Goal: Transaction & Acquisition: Book appointment/travel/reservation

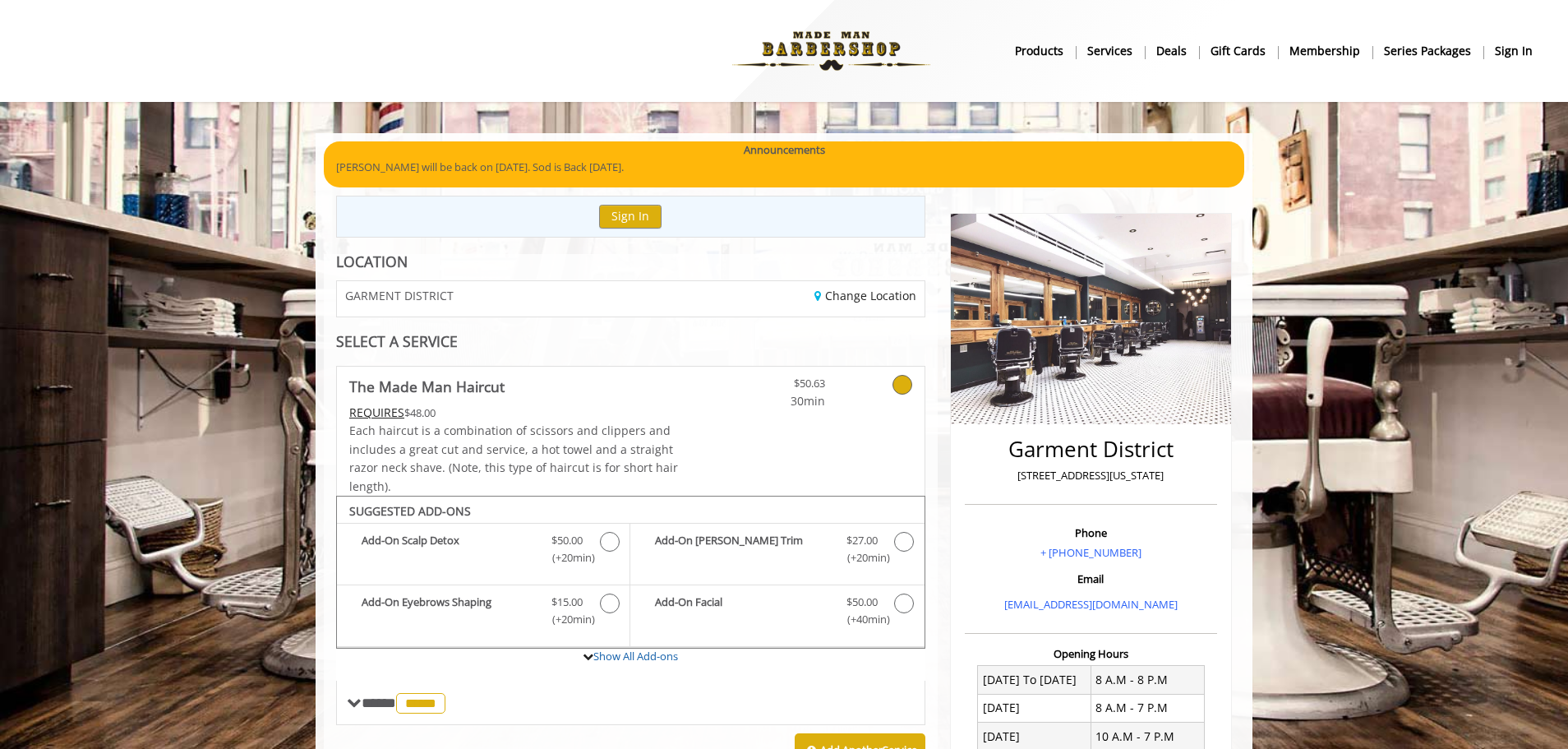
scroll to position [424, 0]
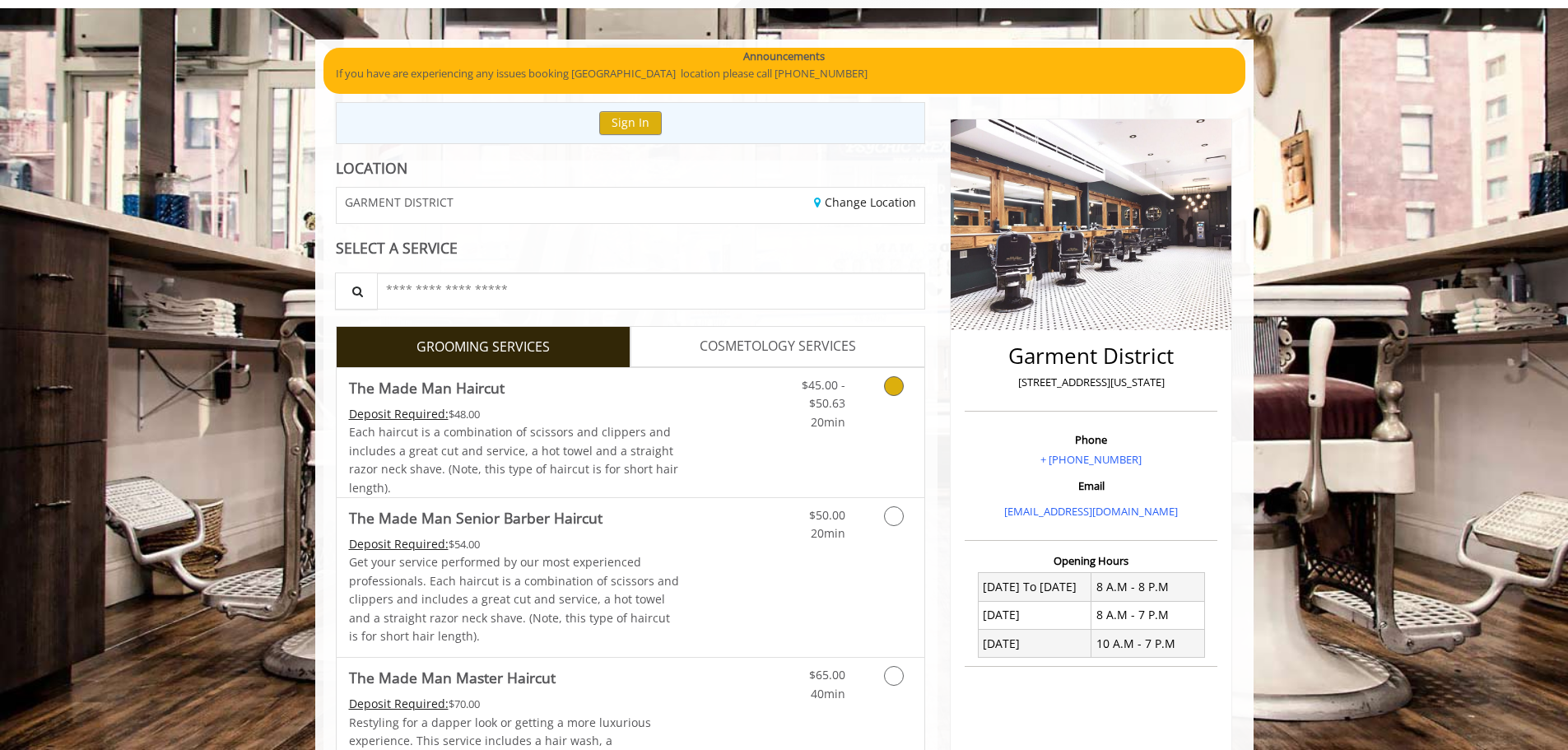
scroll to position [227, 0]
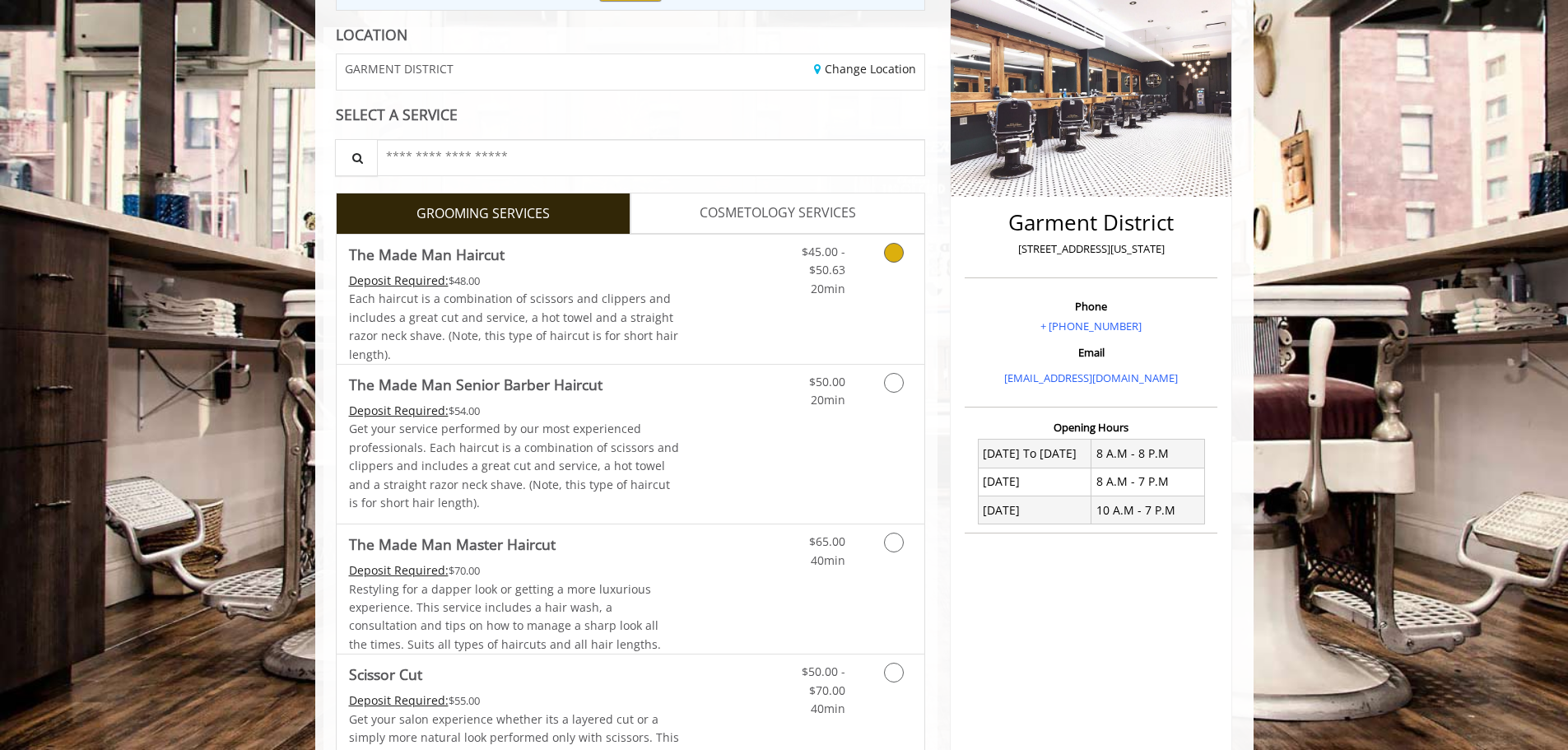
click at [893, 250] on icon "Grooming services" at bounding box center [894, 253] width 20 height 20
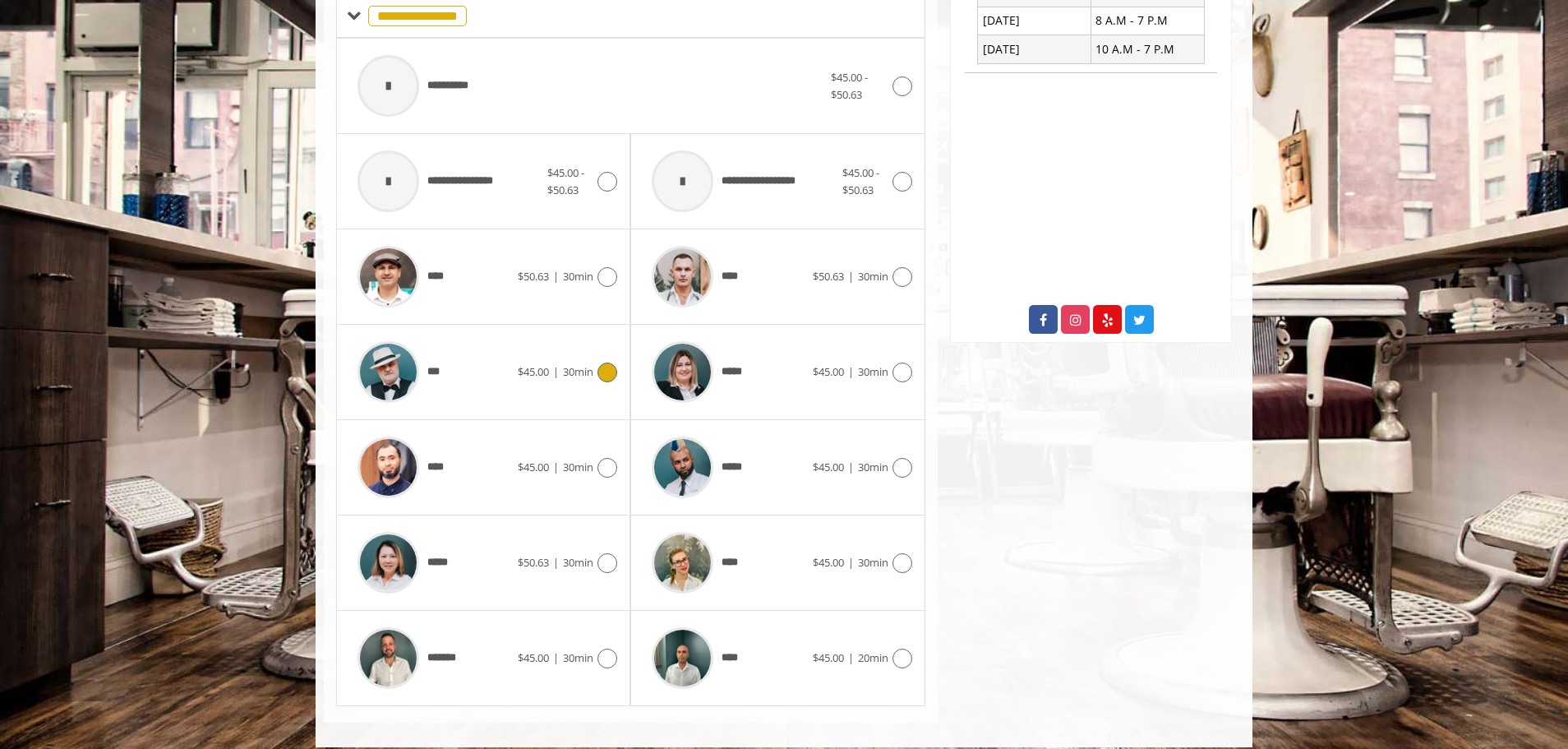
scroll to position [703, 0]
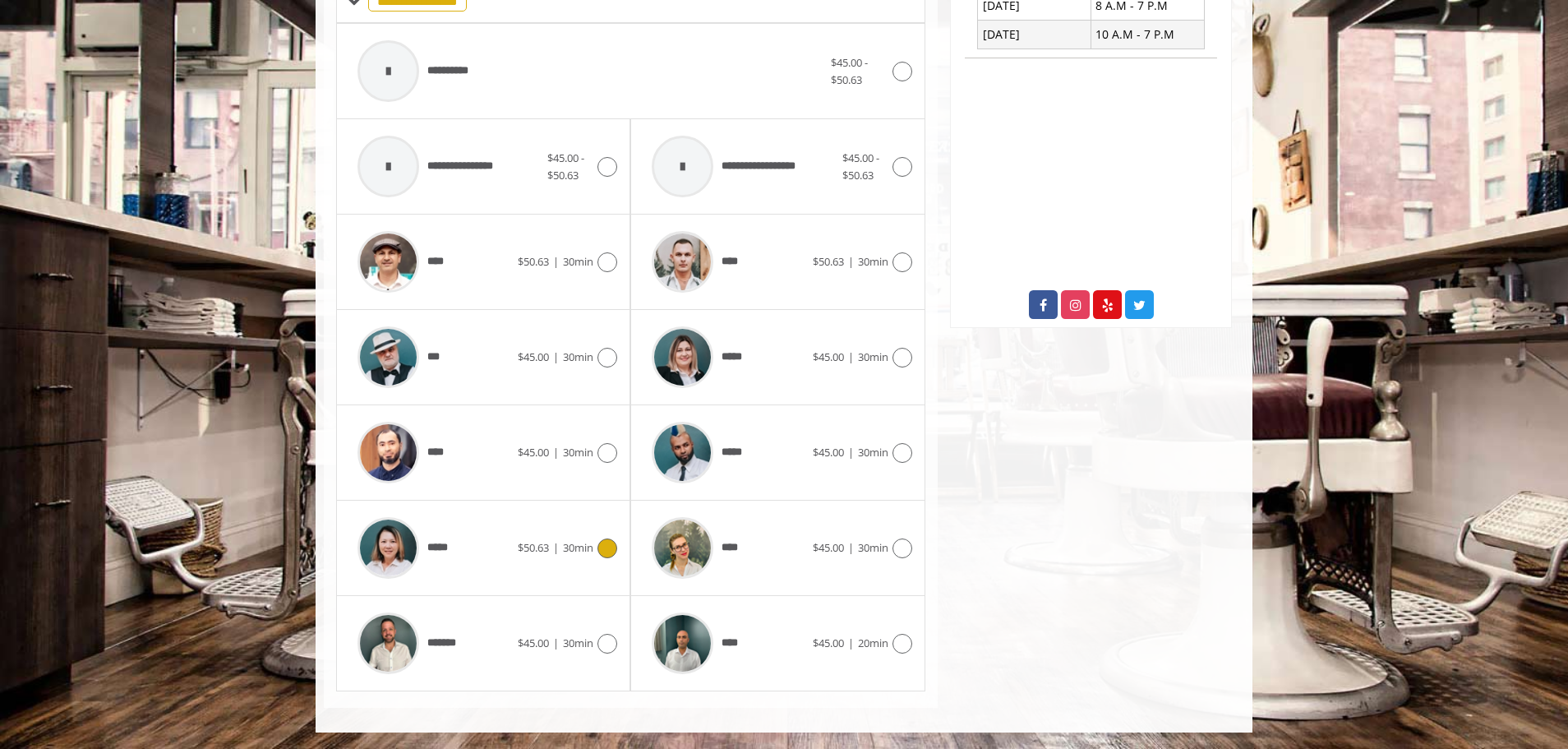
click at [598, 540] on div at bounding box center [605, 548] width 24 height 20
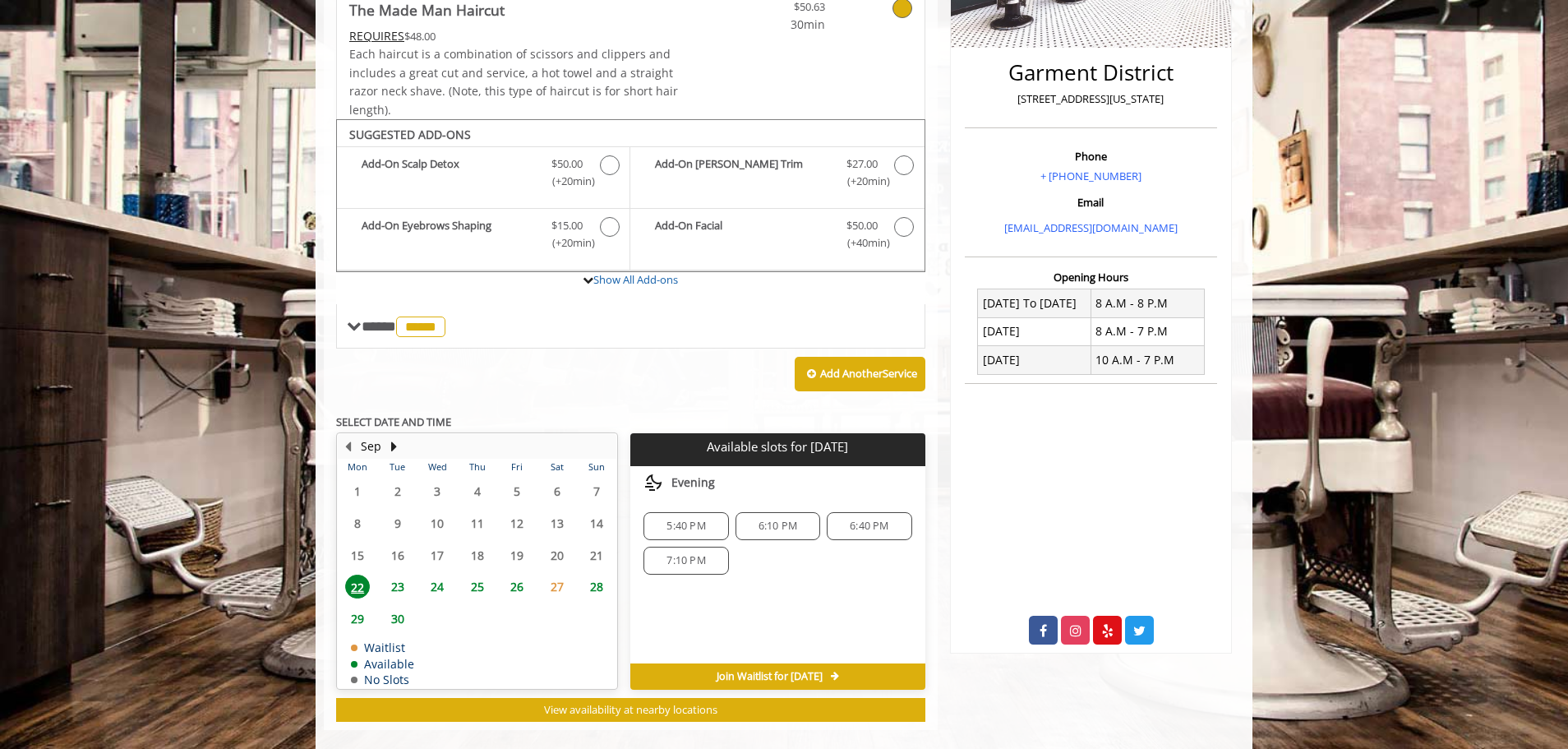
scroll to position [399, 0]
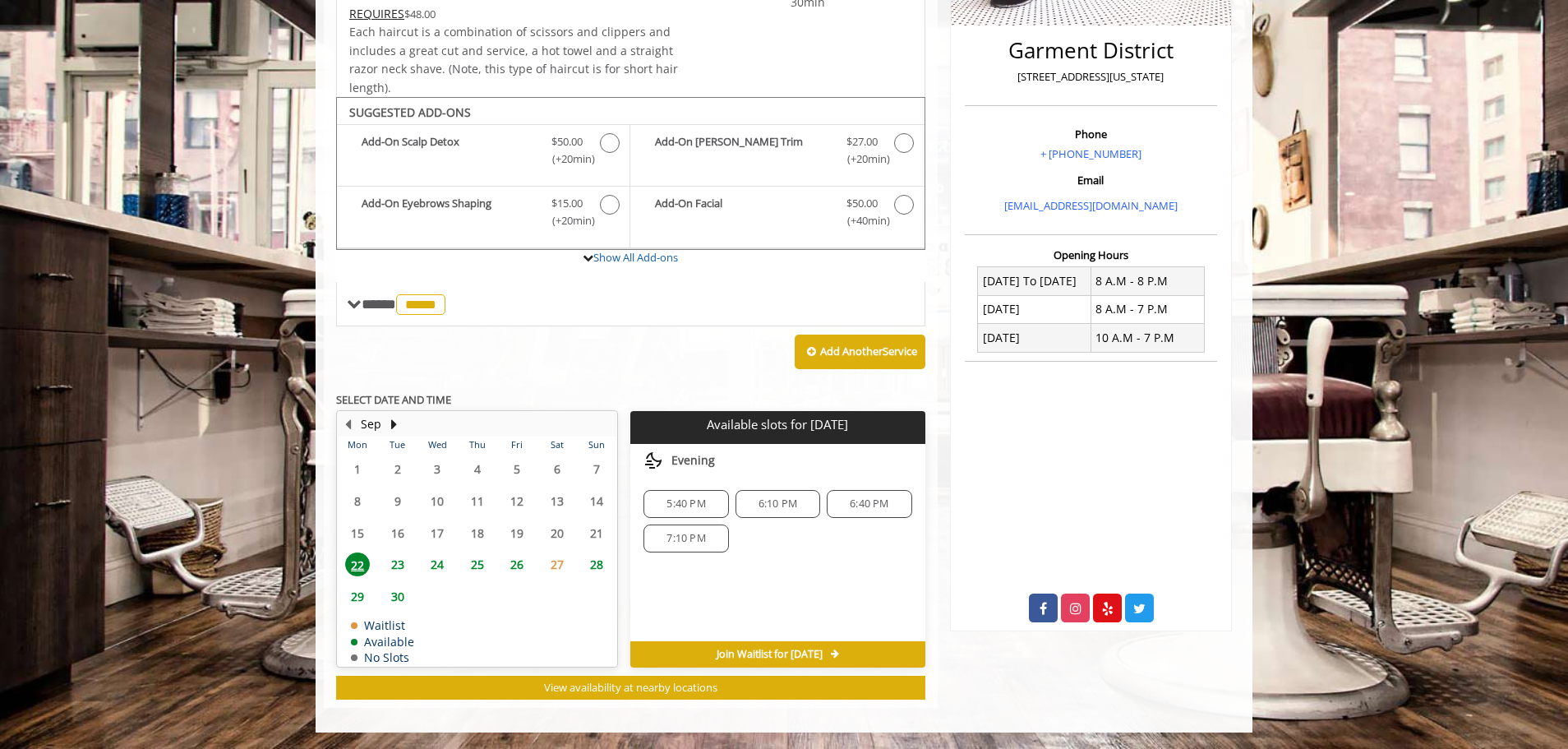
click at [476, 565] on span "25" at bounding box center [477, 564] width 25 height 24
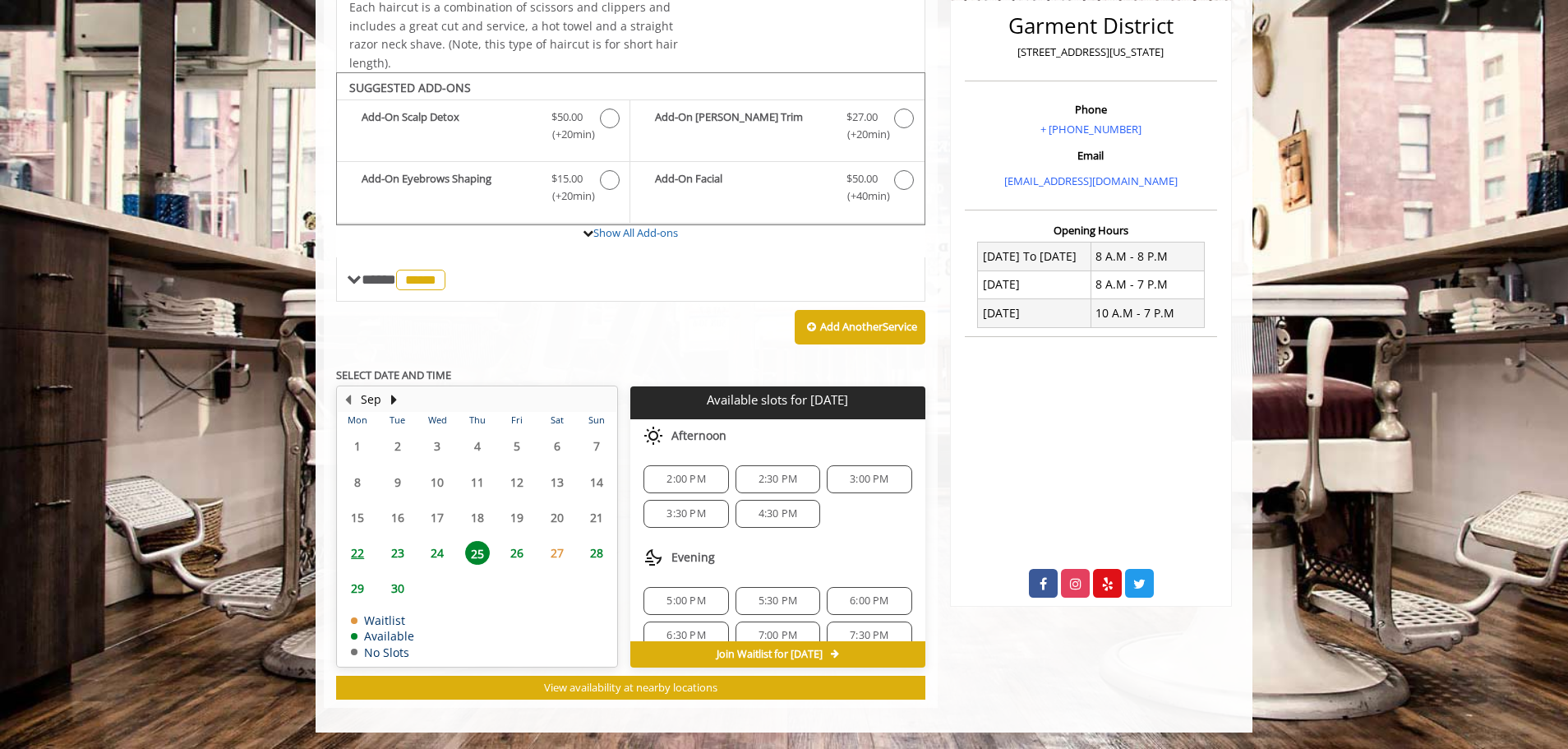
click at [687, 475] on span "2:00 PM" at bounding box center [686, 479] width 38 height 13
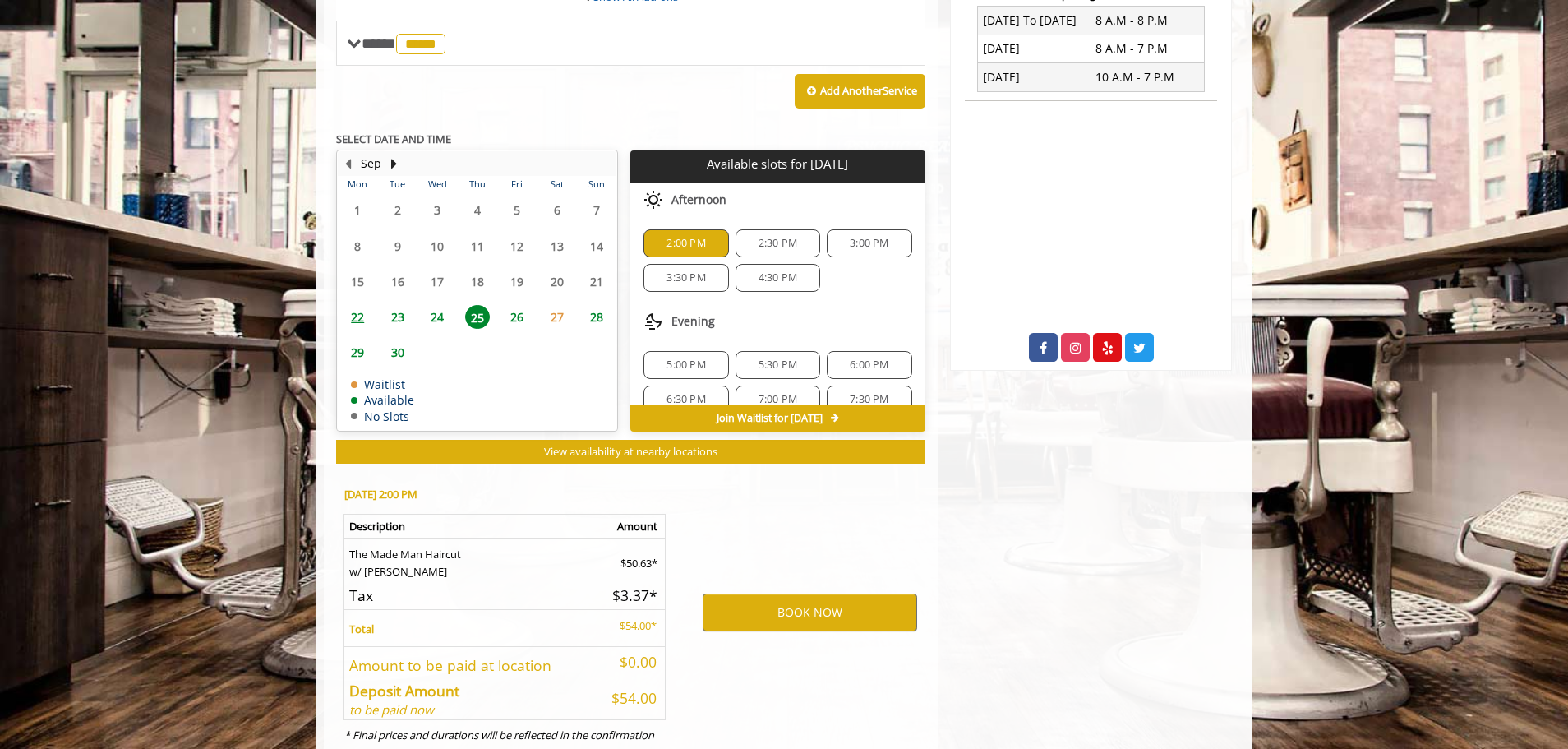
scroll to position [720, 0]
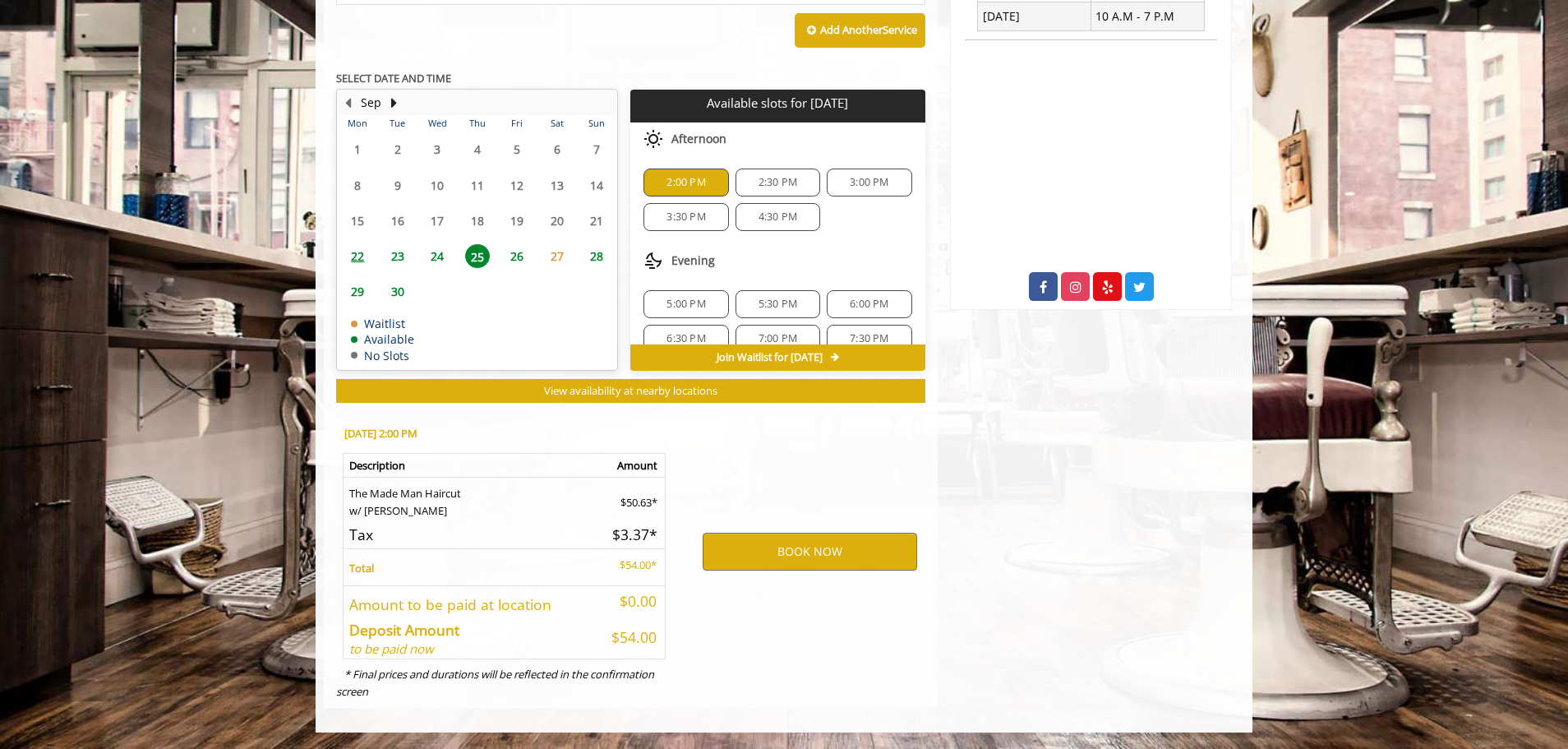
click at [778, 181] on span "2:30 PM" at bounding box center [777, 182] width 38 height 13
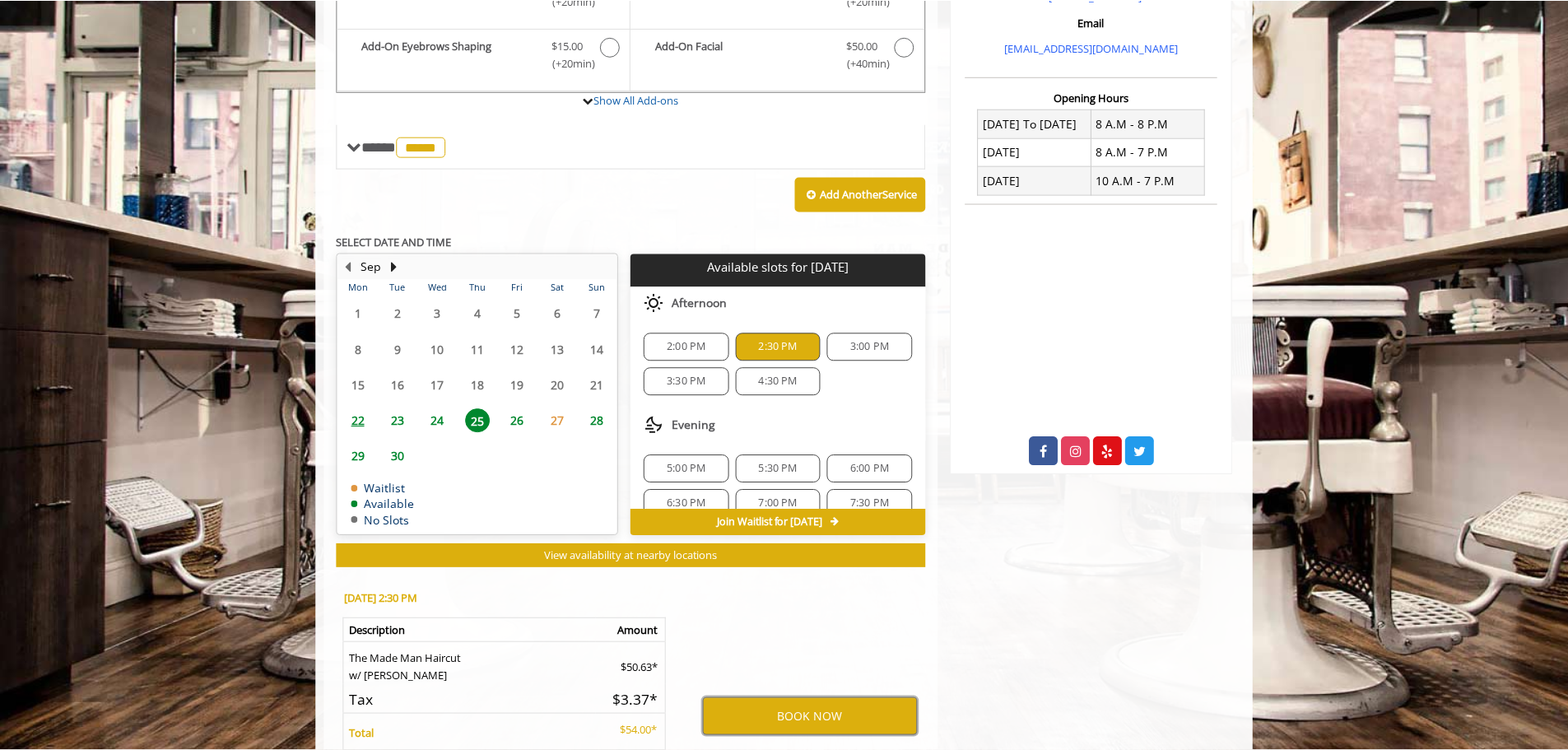
scroll to position [557, 0]
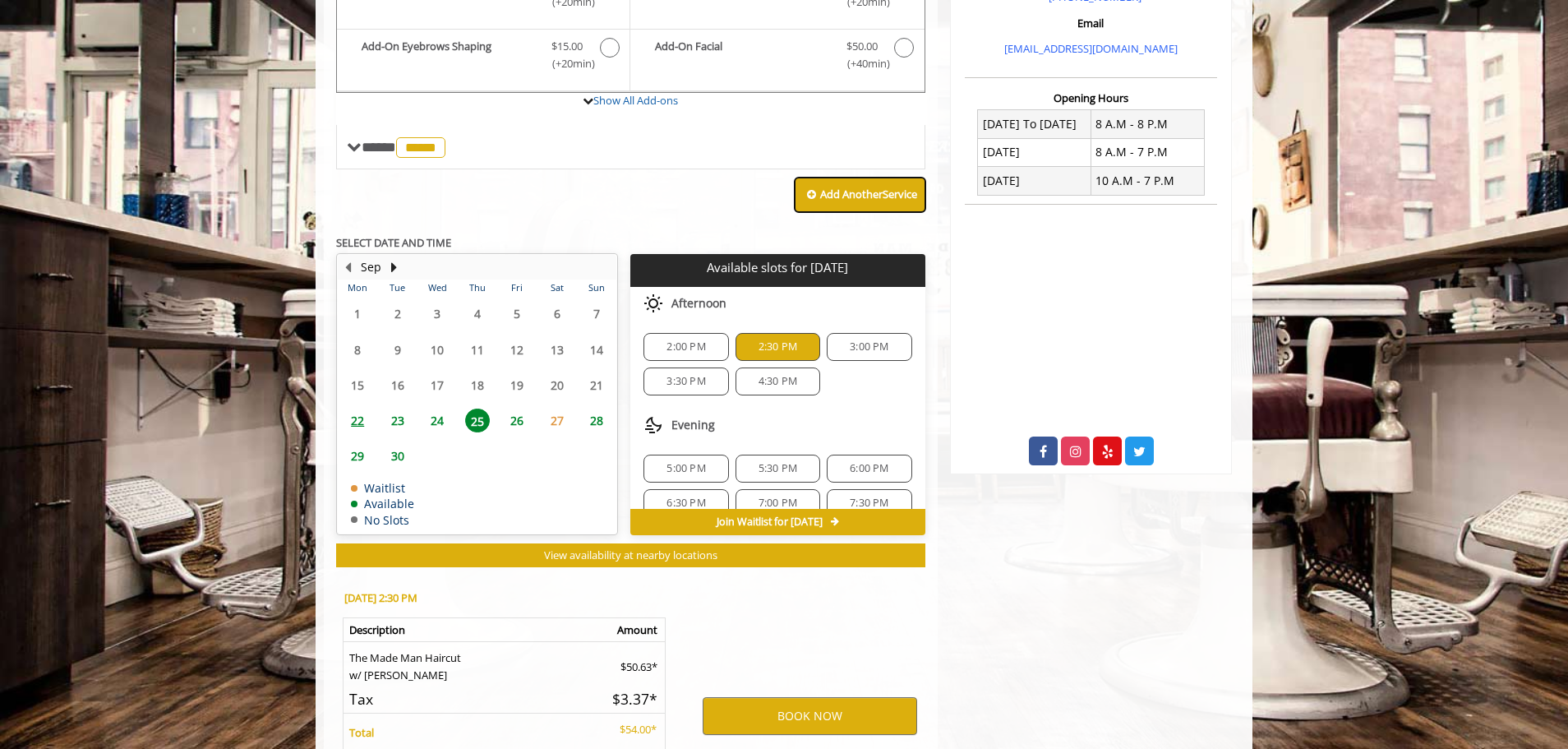
click at [814, 194] on button "Add Another Service" at bounding box center [860, 195] width 131 height 34
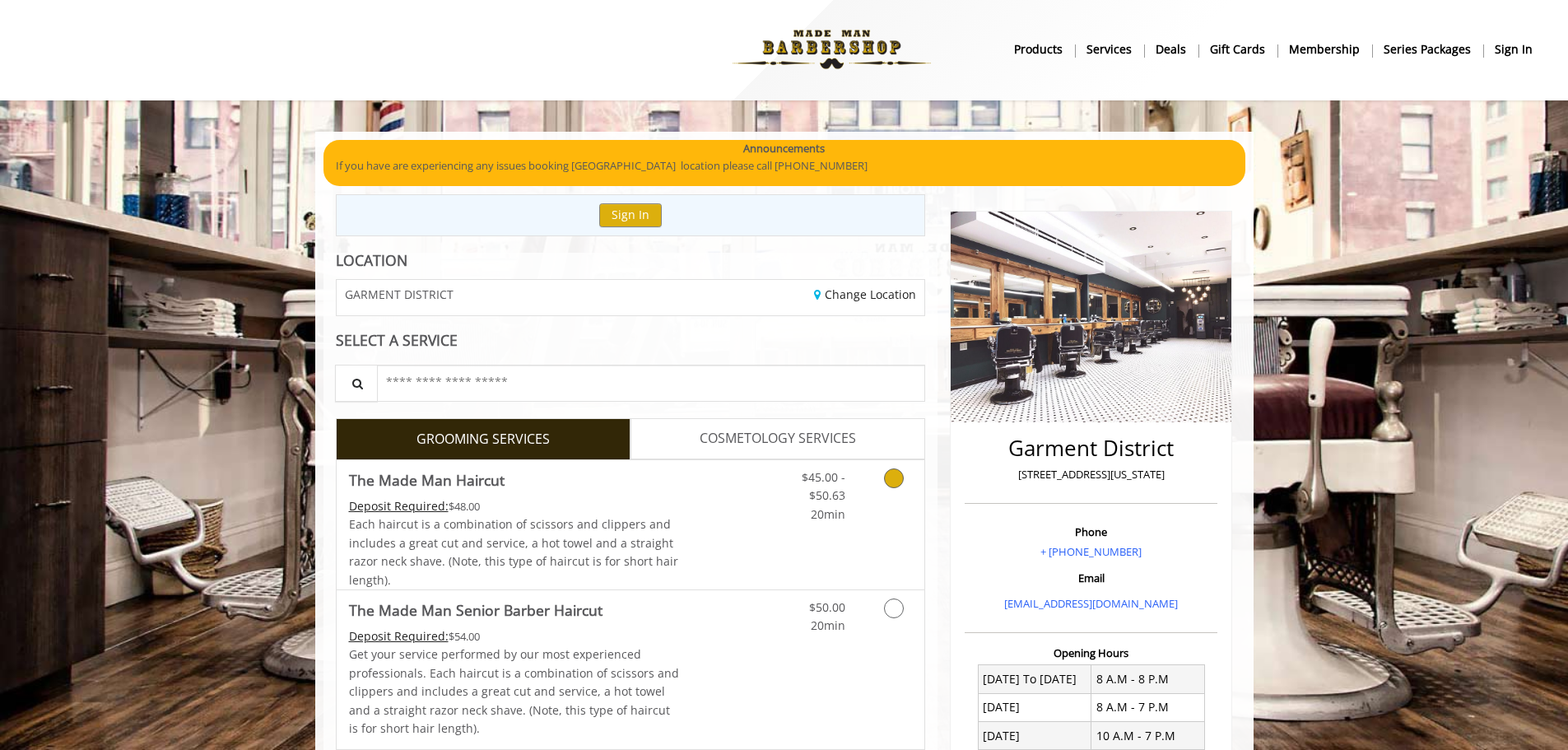
scroll to position [0, 0]
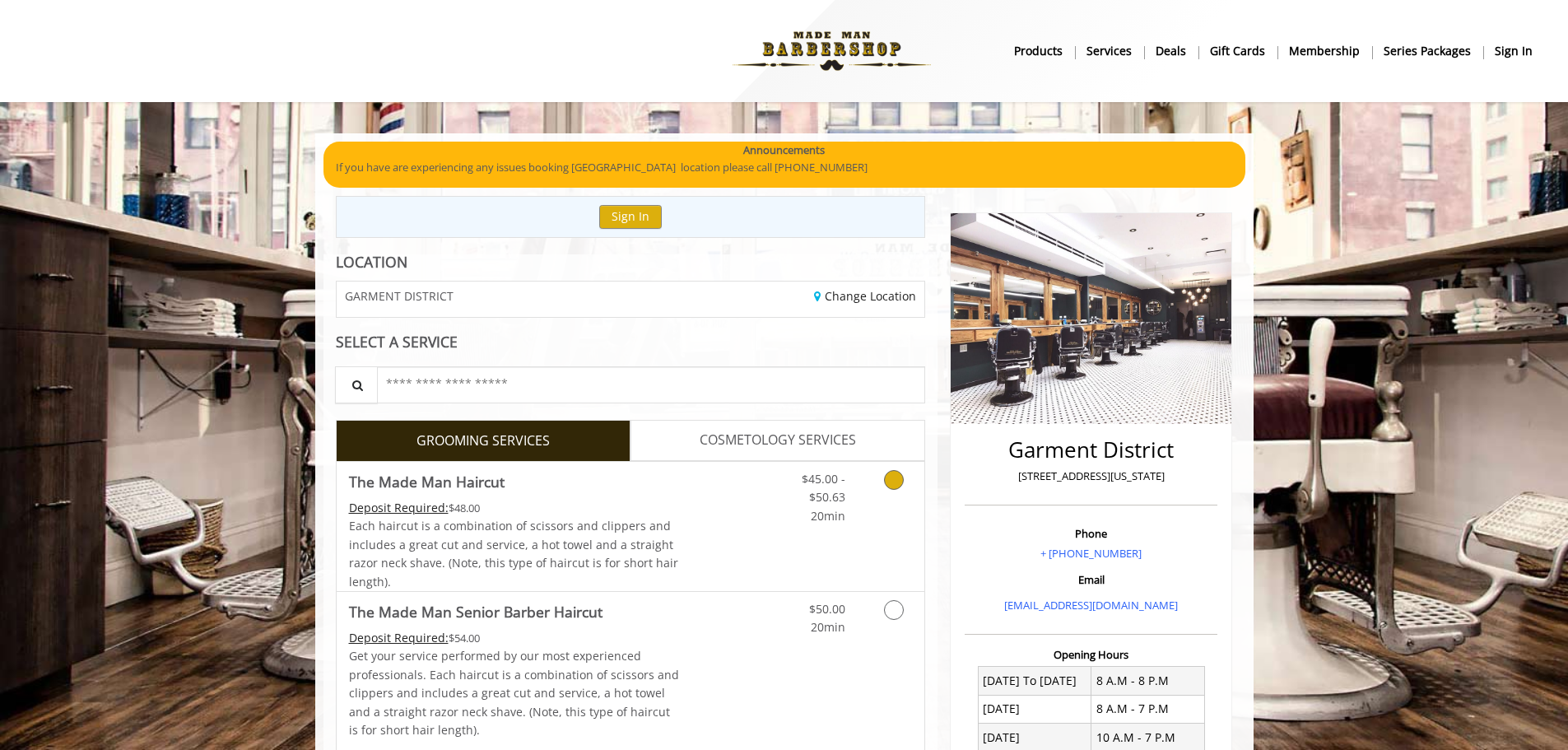
click at [745, 436] on span "COSMETOLOGY SERVICES" at bounding box center [777, 441] width 156 height 22
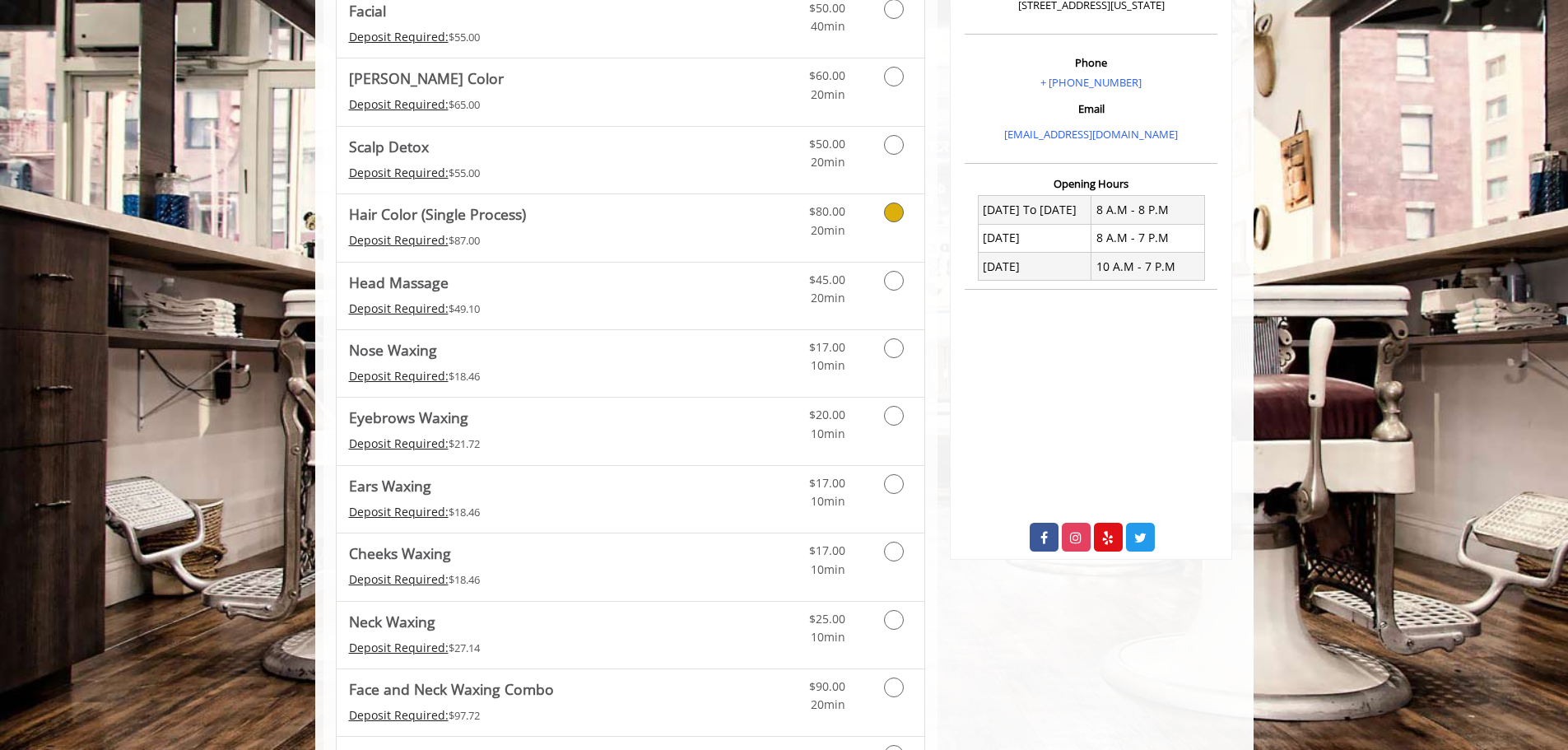
scroll to position [494, 0]
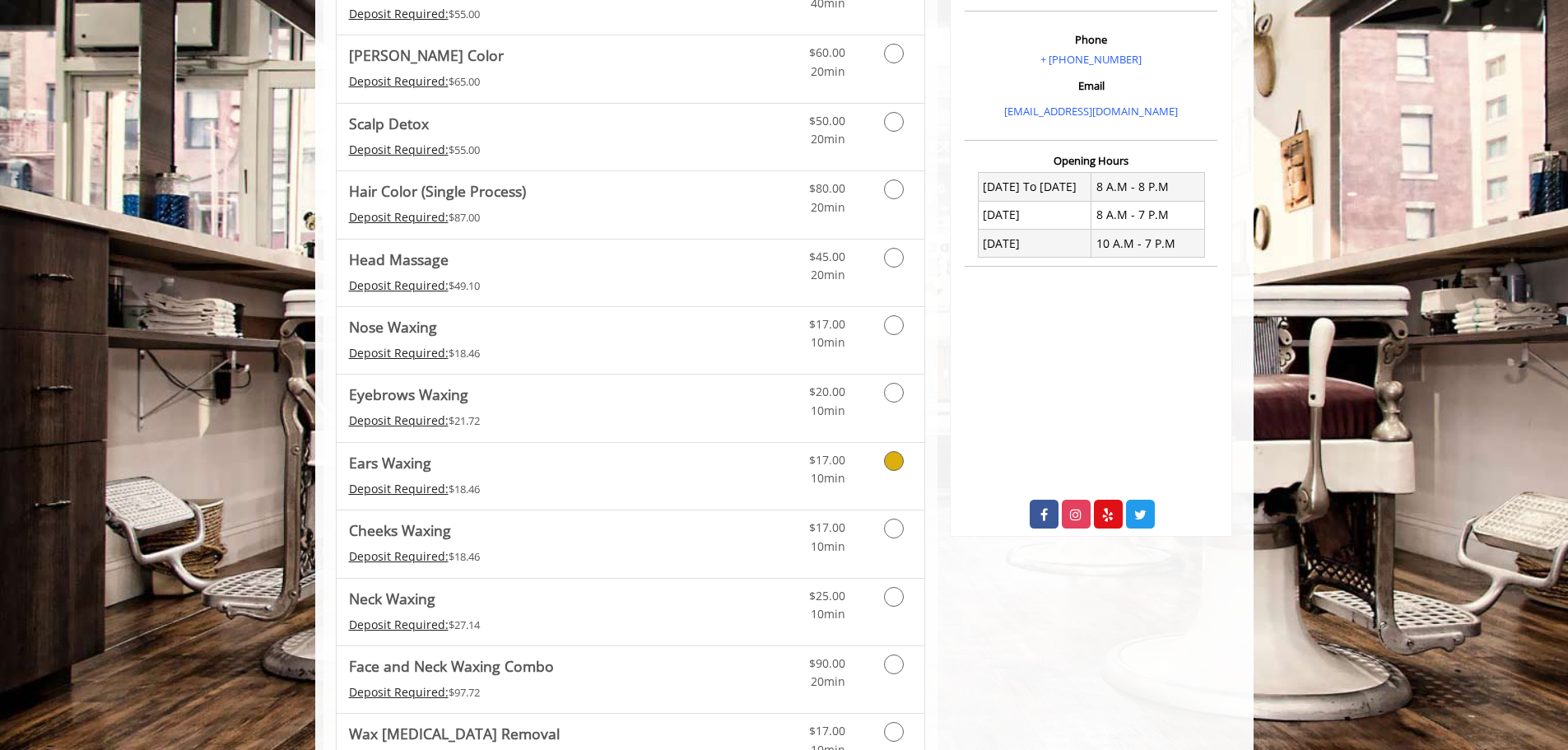
click at [889, 466] on icon "Cosmetology services" at bounding box center [894, 461] width 20 height 20
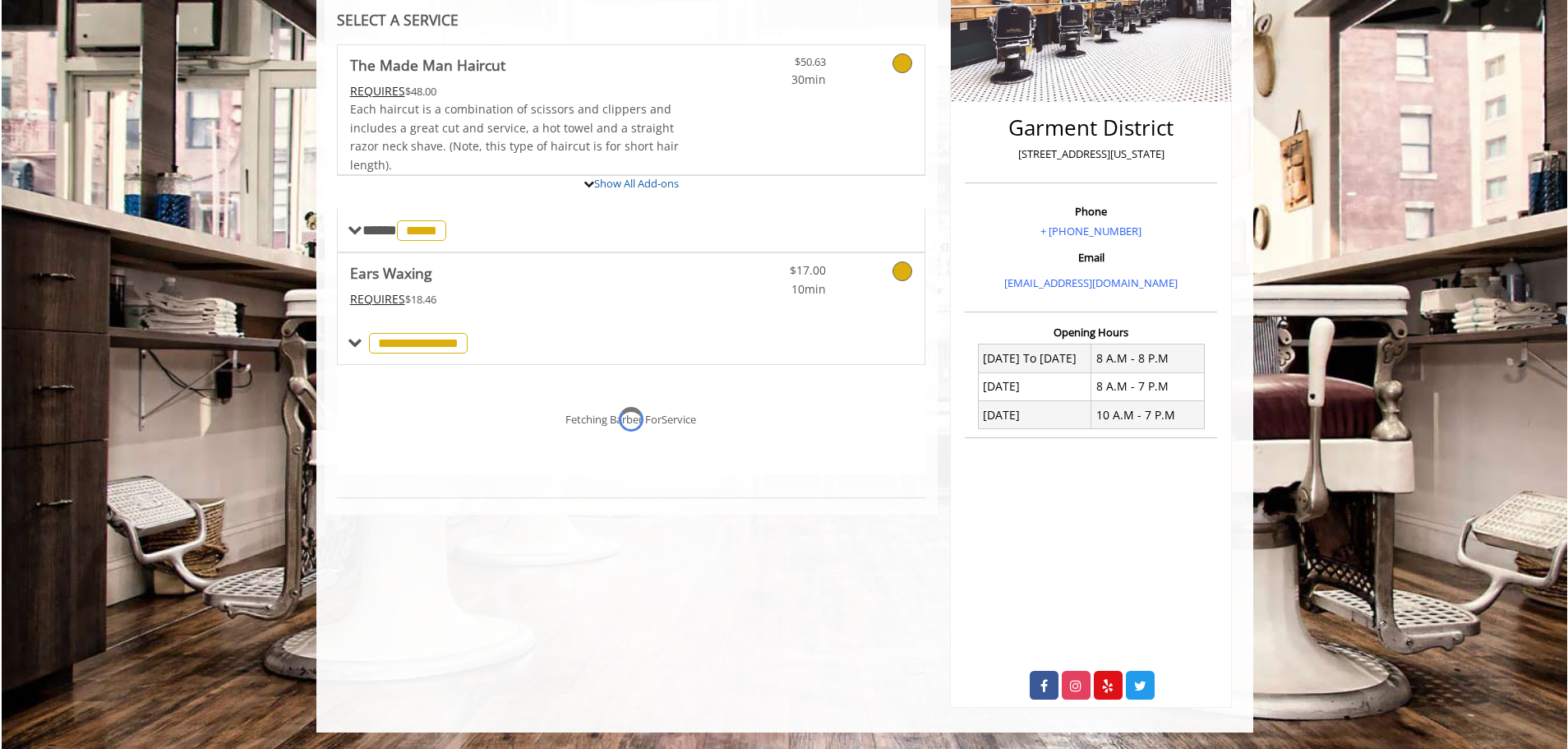
scroll to position [322, 0]
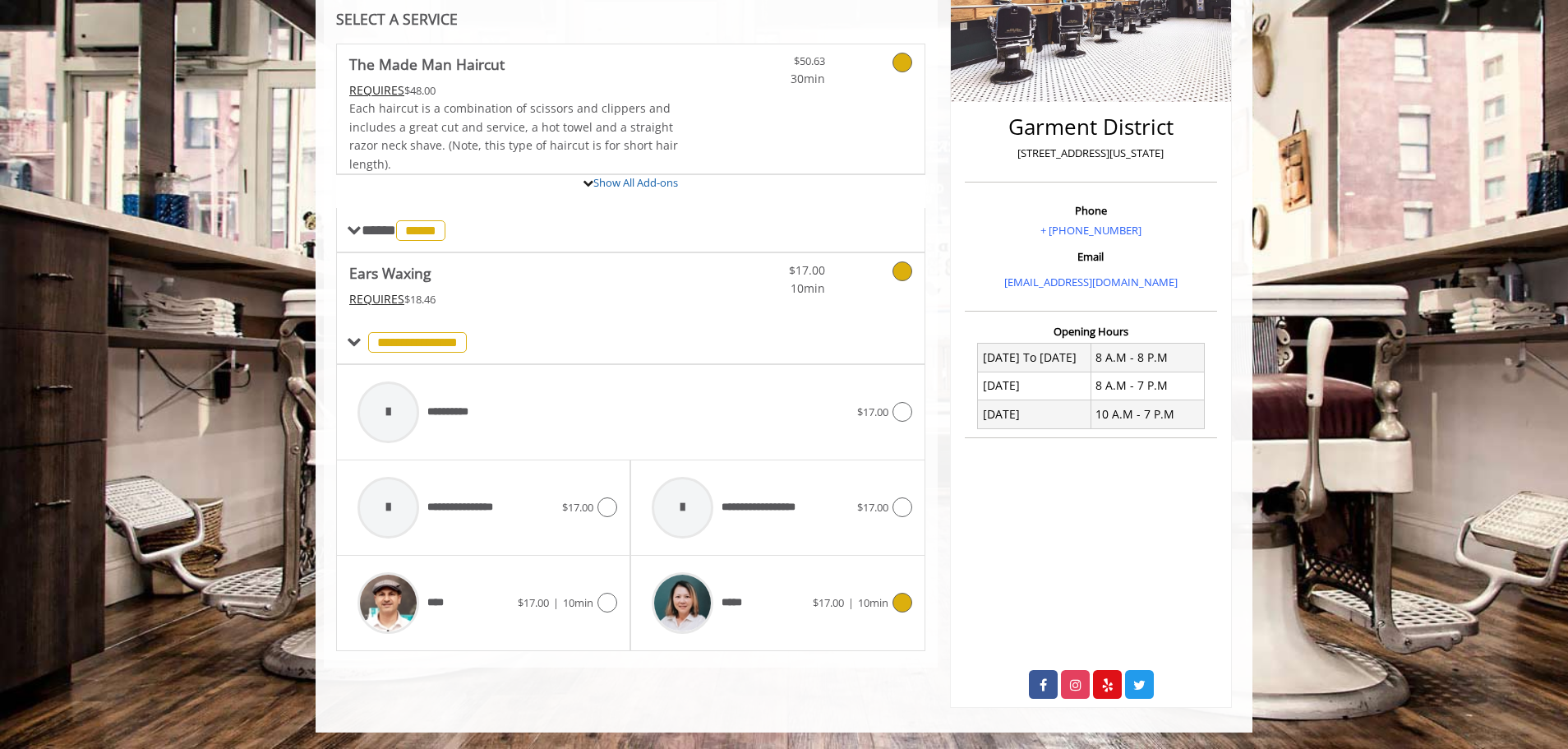
click at [902, 591] on div "***** $17.00 | 10min" at bounding box center [777, 603] width 268 height 78
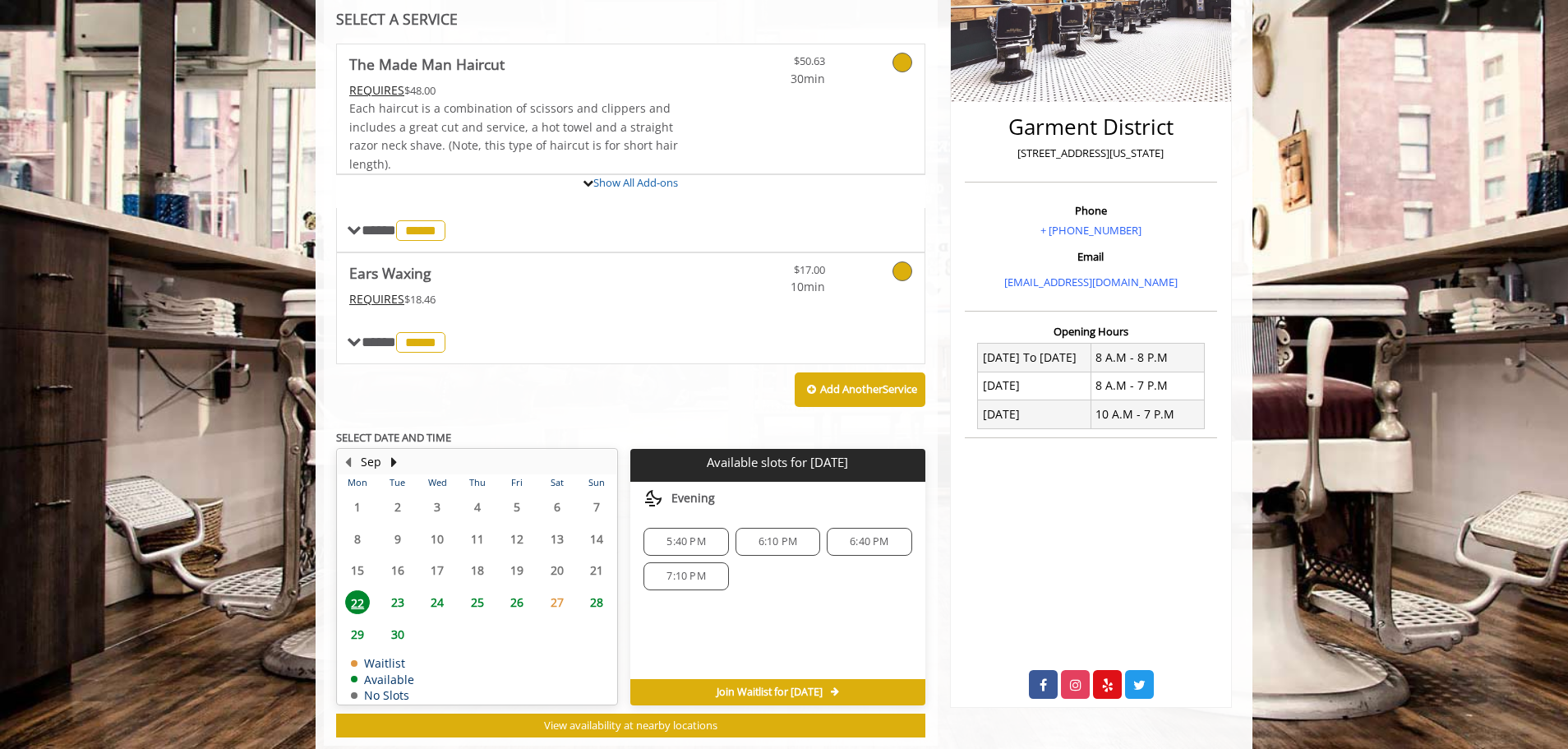
scroll to position [360, 0]
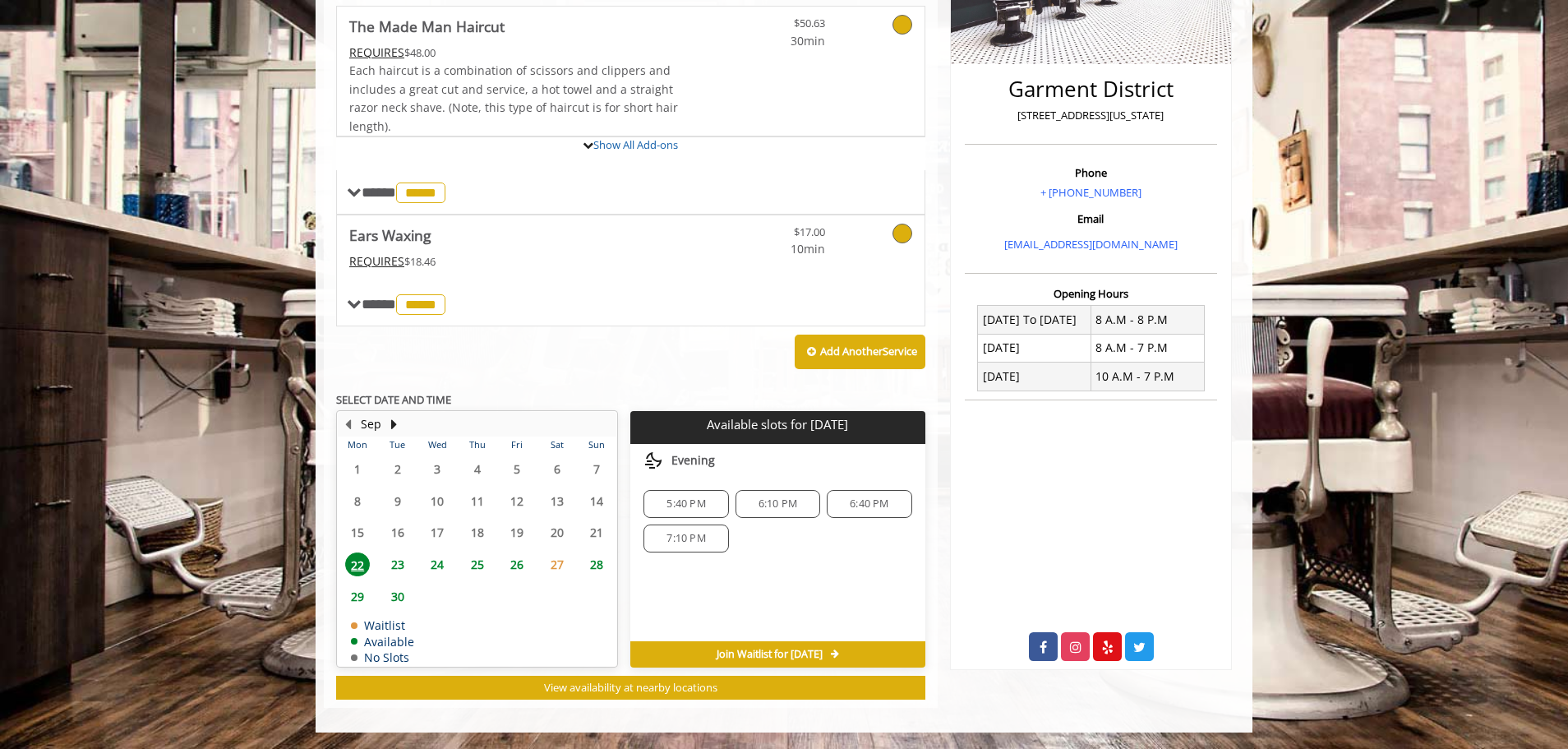
click at [523, 559] on span "26" at bounding box center [517, 564] width 25 height 24
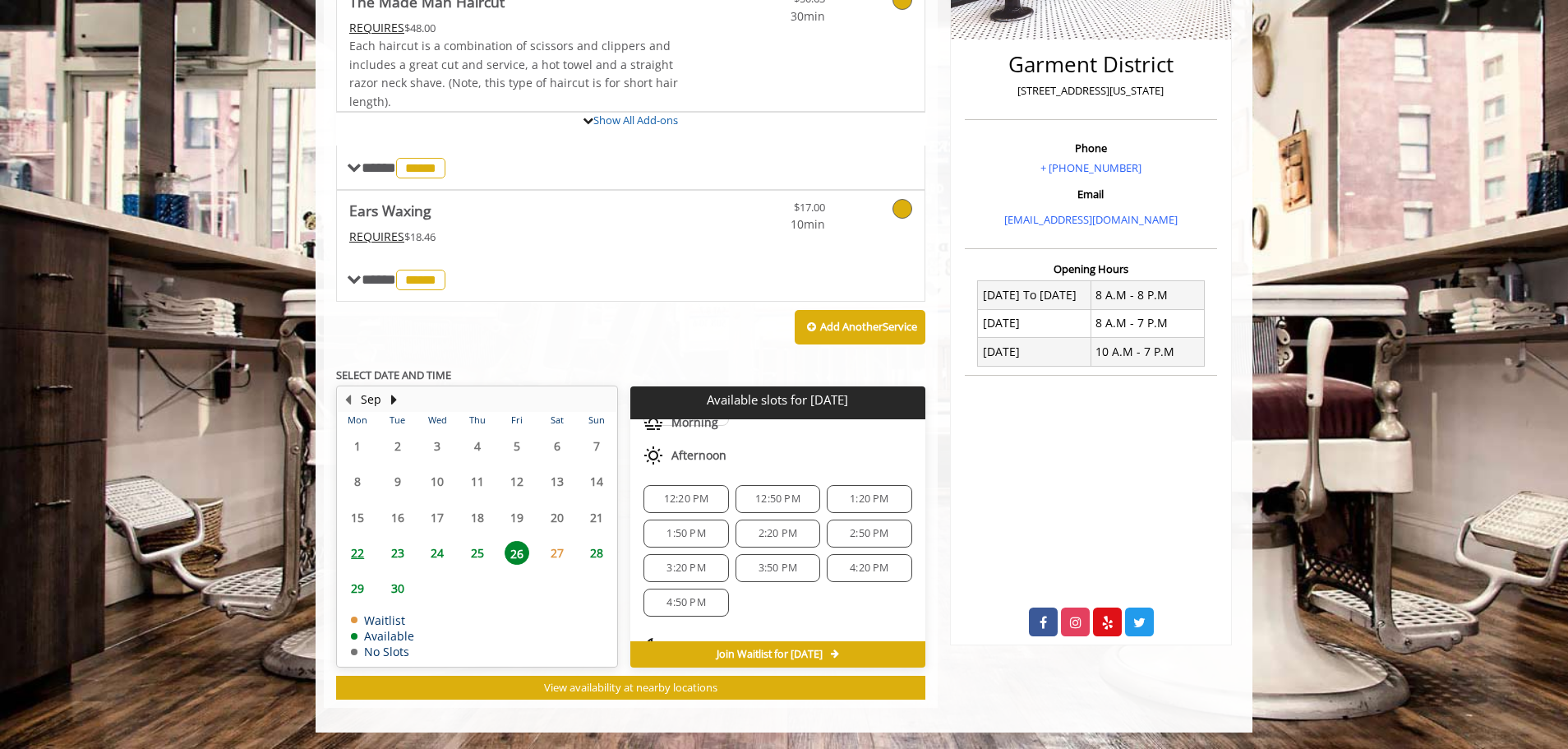
scroll to position [164, 0]
click at [840, 509] on span "2:50 PM" at bounding box center [868, 505] width 70 height 13
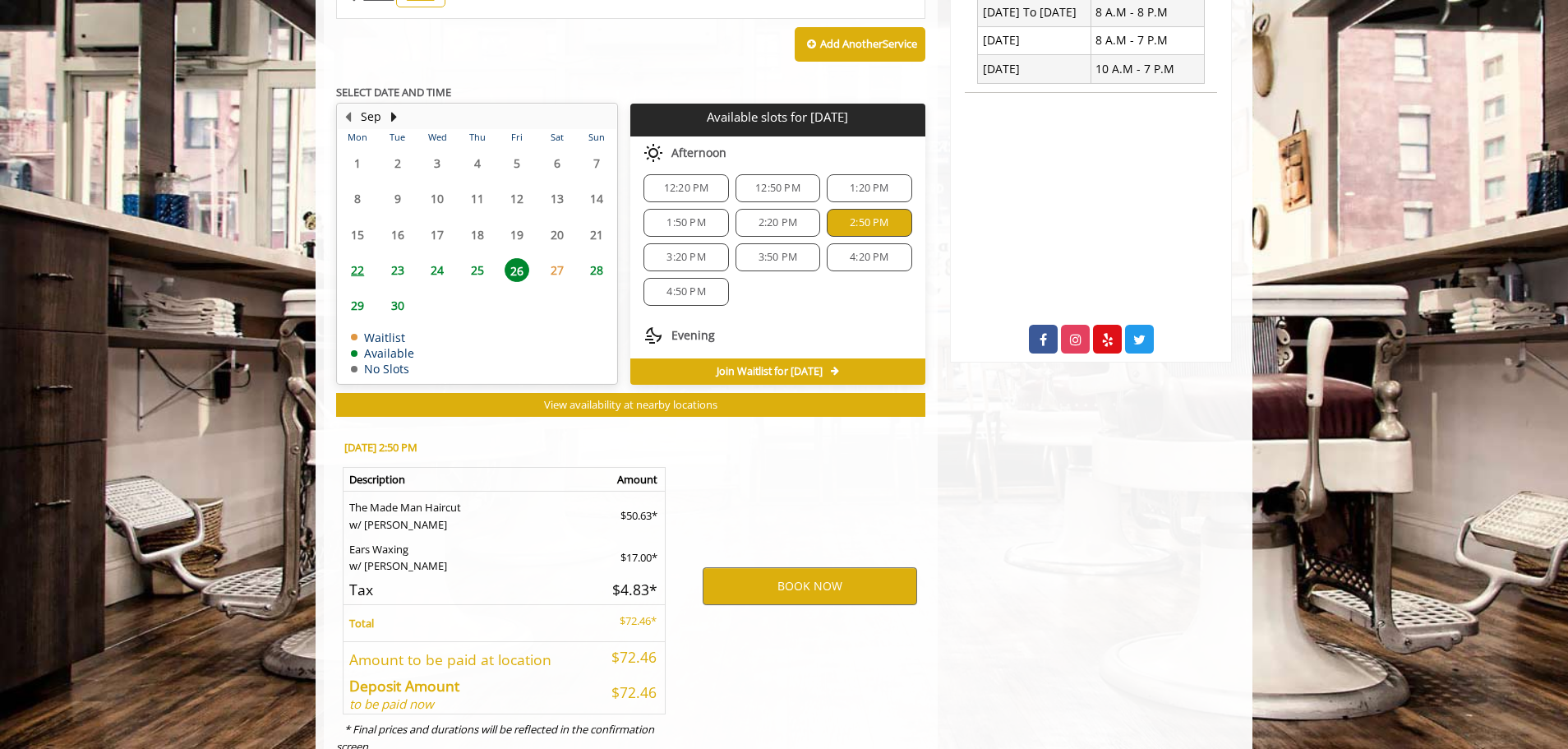
scroll to position [723, 0]
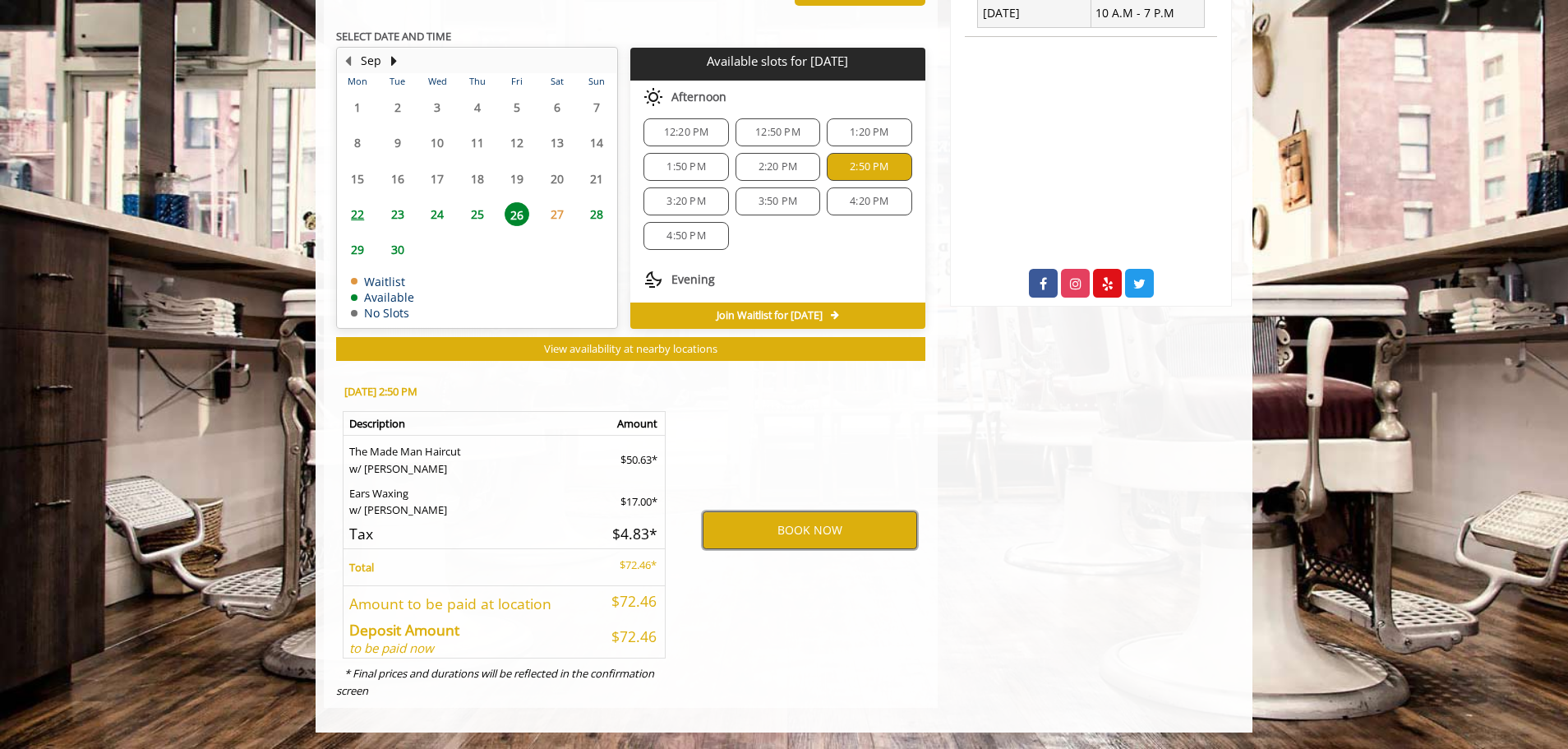
click at [822, 527] on button "BOOK NOW" at bounding box center [810, 530] width 214 height 37
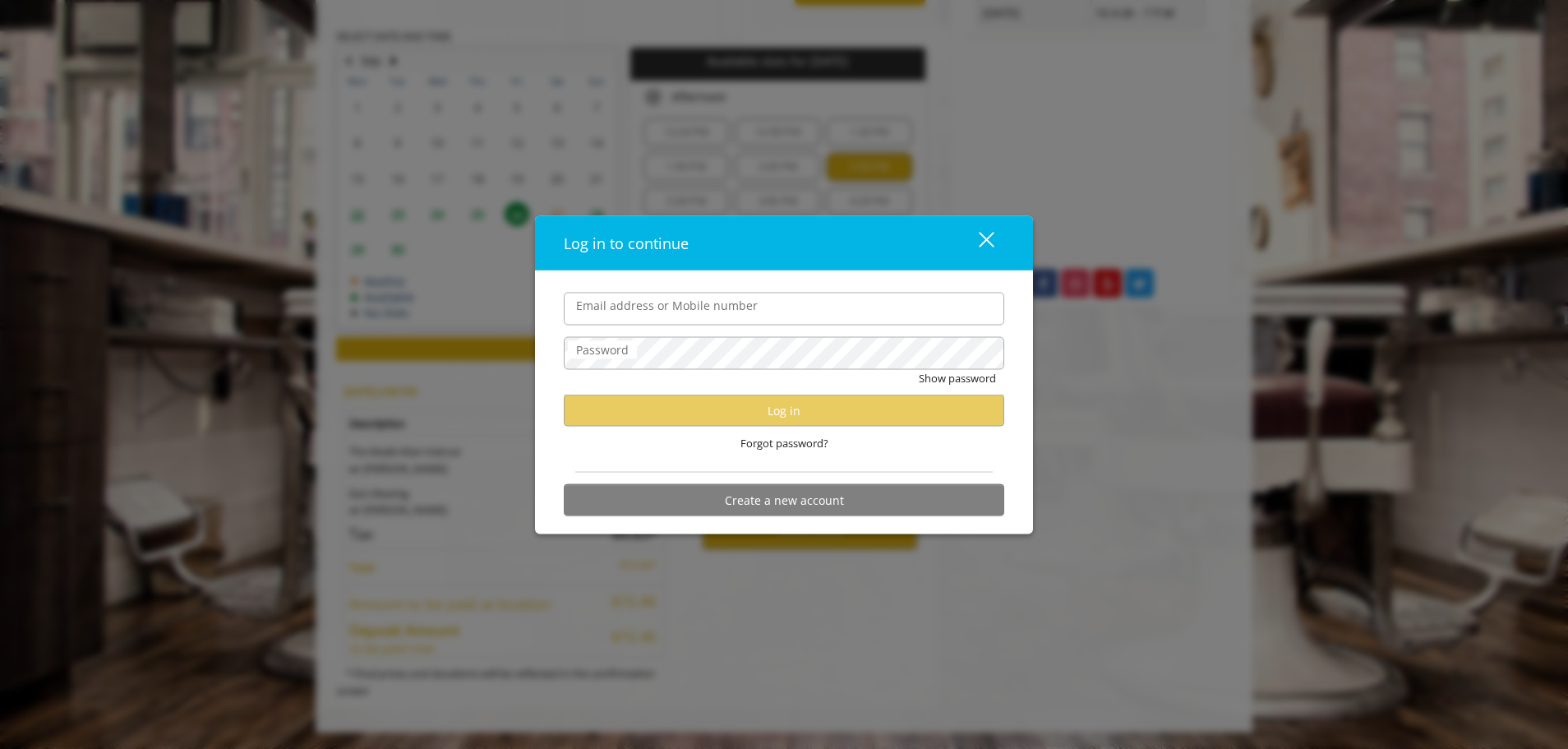
click at [819, 310] on input "Email address or Mobile number" at bounding box center [784, 308] width 440 height 32
type input "**********"
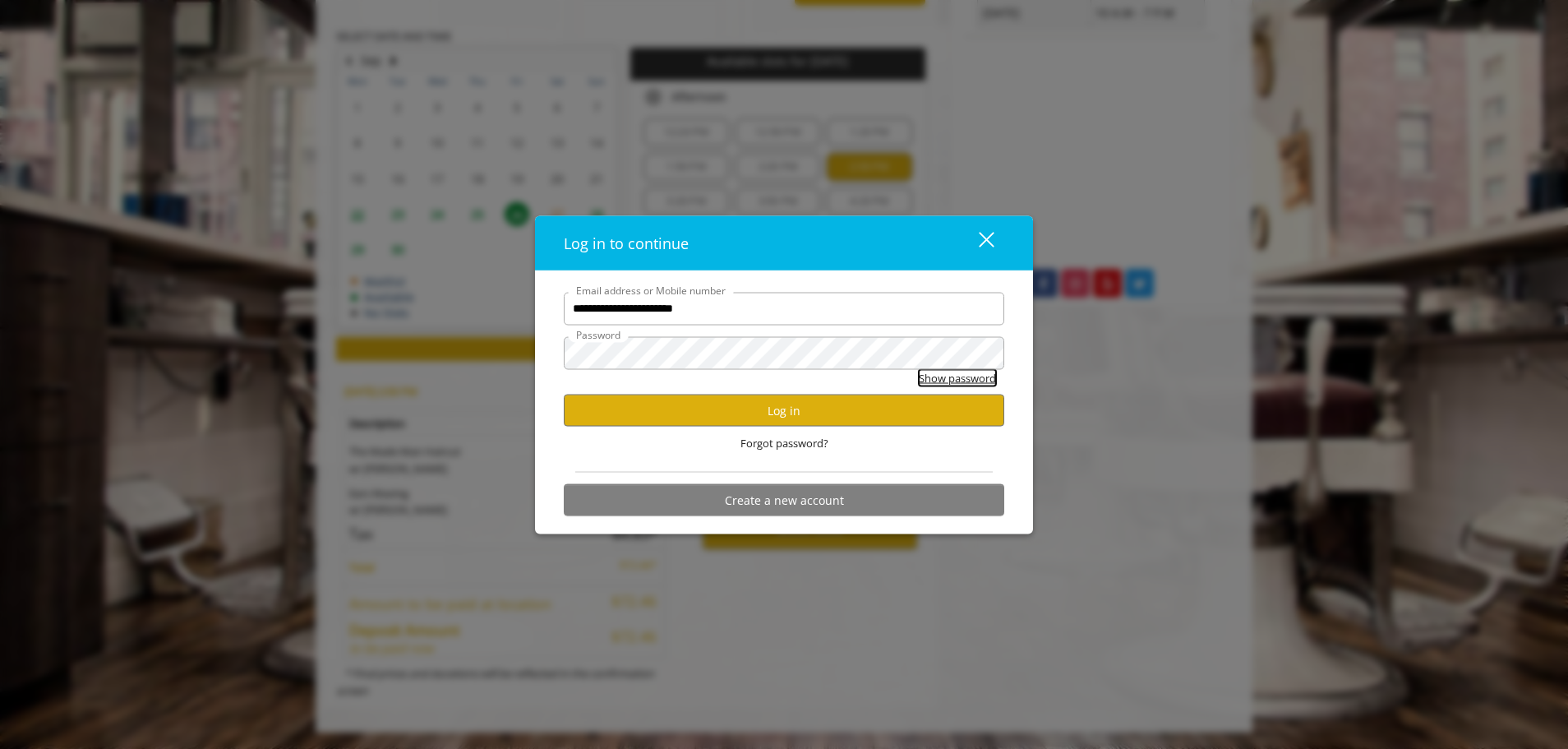
click at [928, 375] on button "Show password" at bounding box center [957, 378] width 78 height 18
click at [830, 406] on button "Log in" at bounding box center [784, 411] width 440 height 32
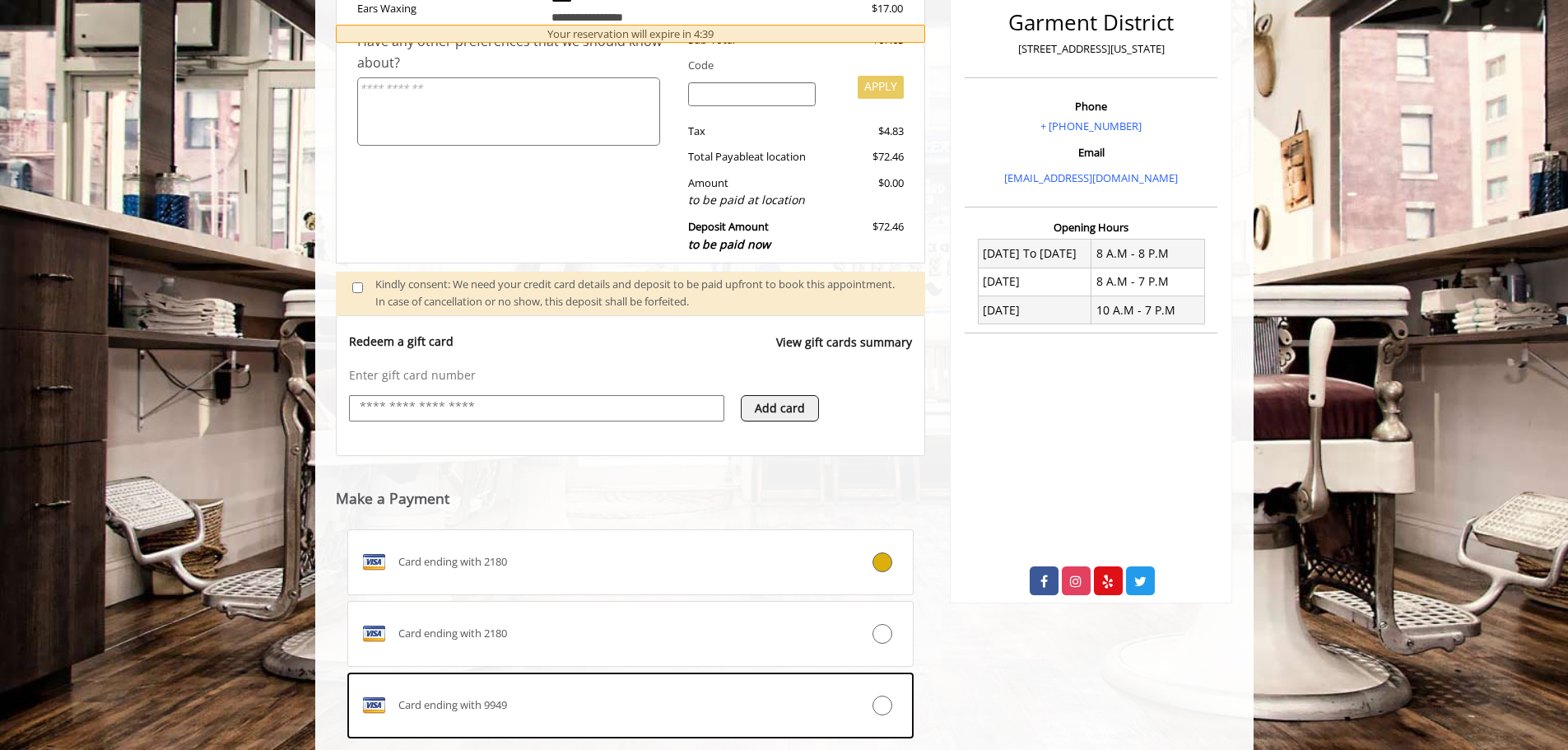
scroll to position [456, 0]
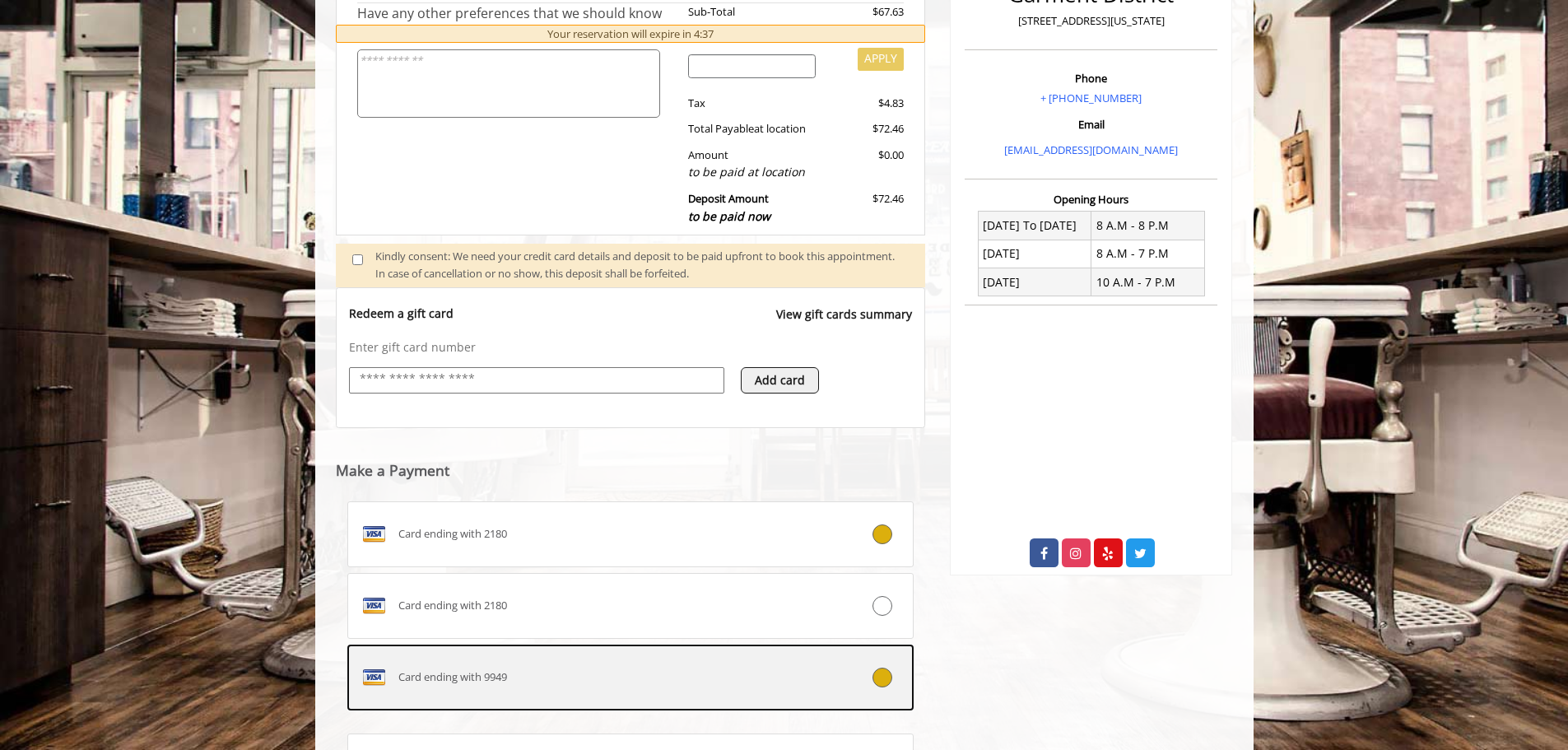
click at [884, 680] on icon at bounding box center [882, 678] width 20 height 20
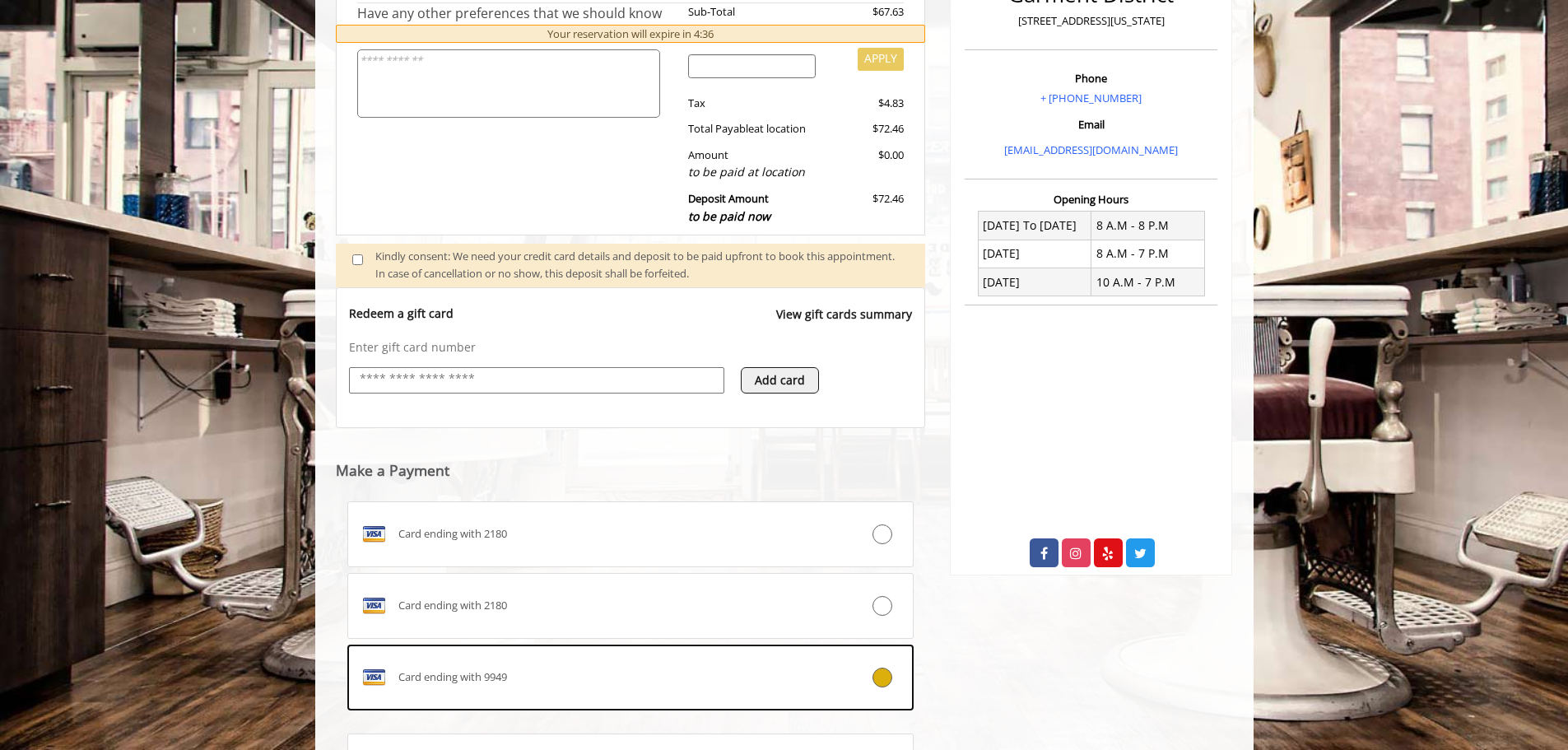
scroll to position [588, 0]
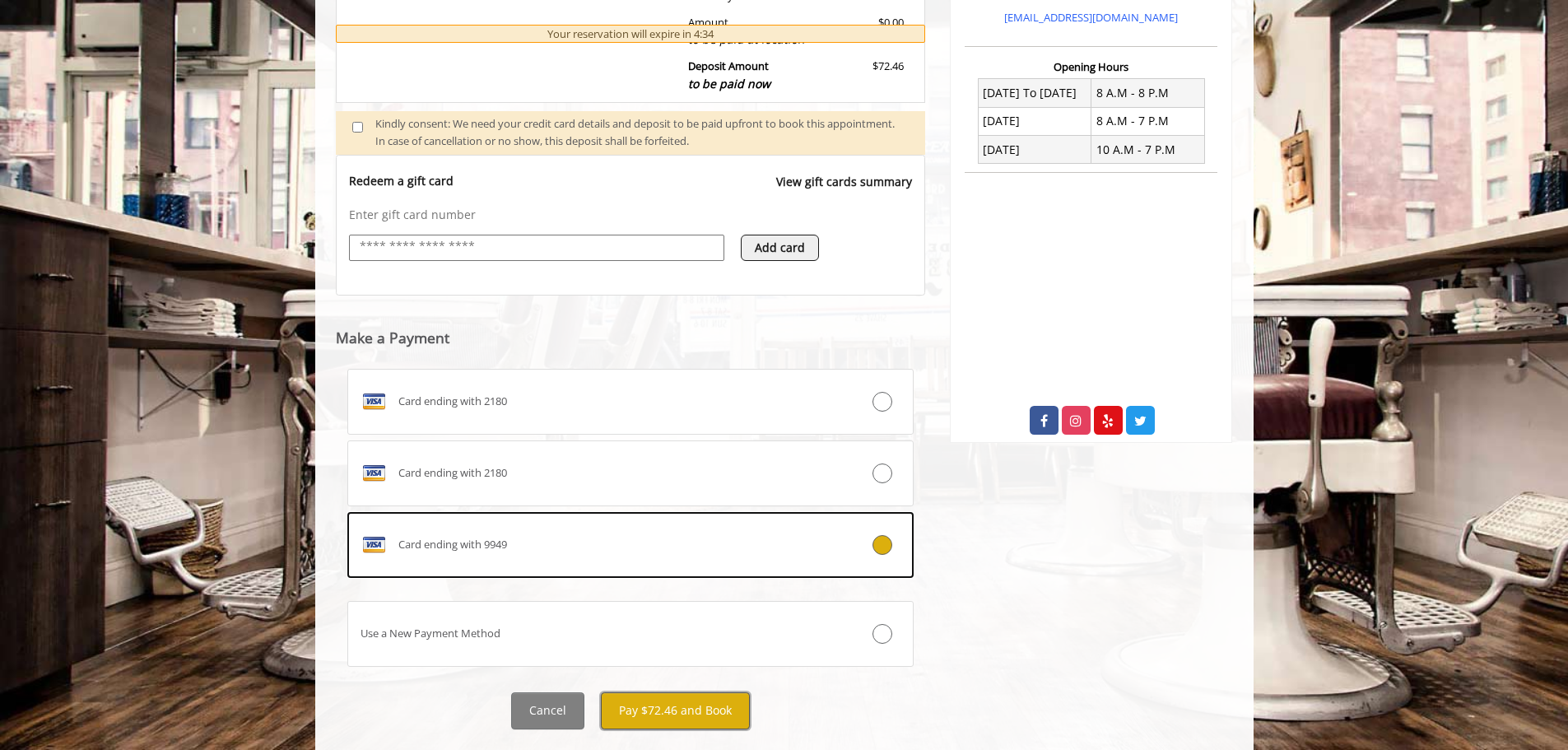
click at [690, 716] on button "Pay $72.46 and Book" at bounding box center [675, 712] width 149 height 37
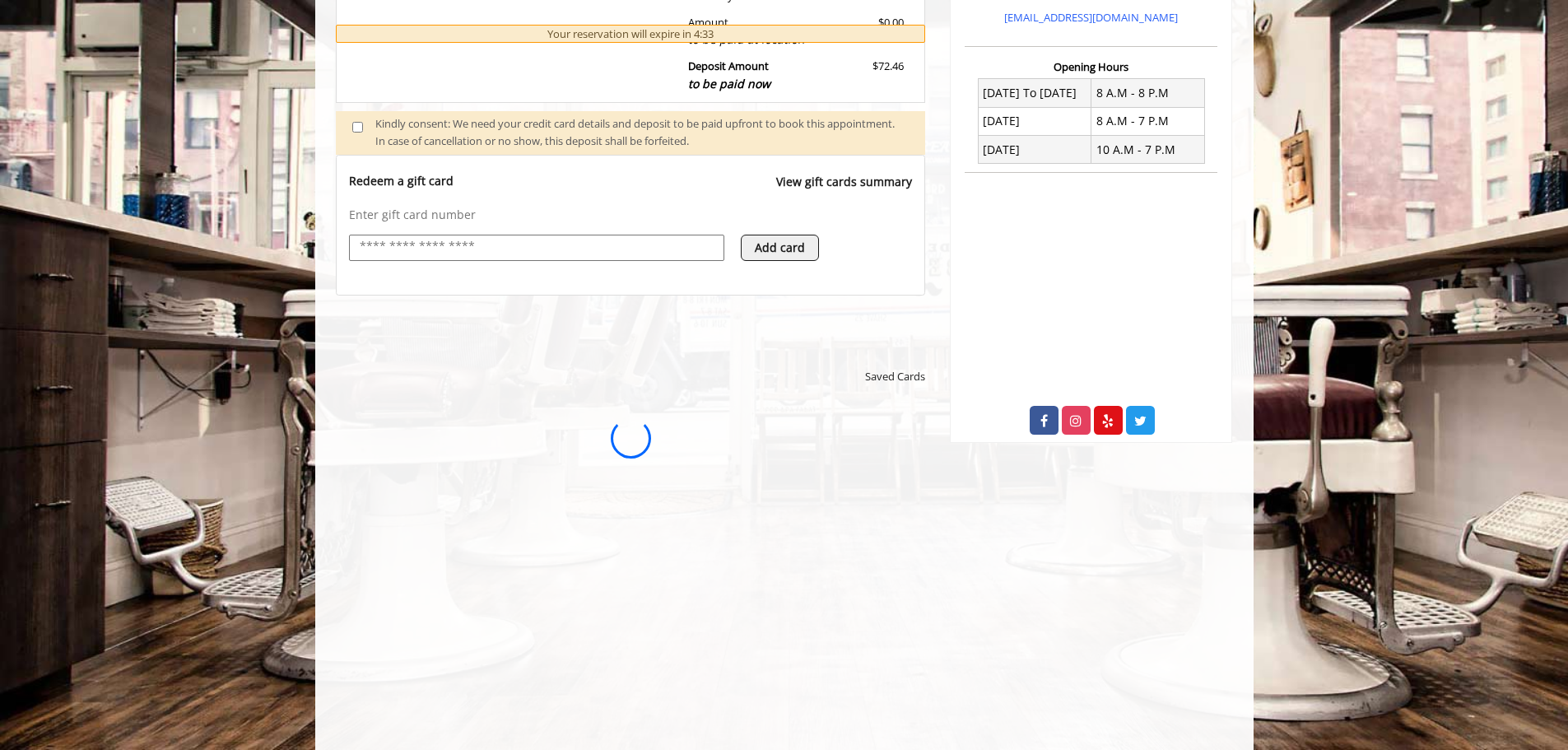
scroll to position [0, 0]
